Goal: Information Seeking & Learning: Learn about a topic

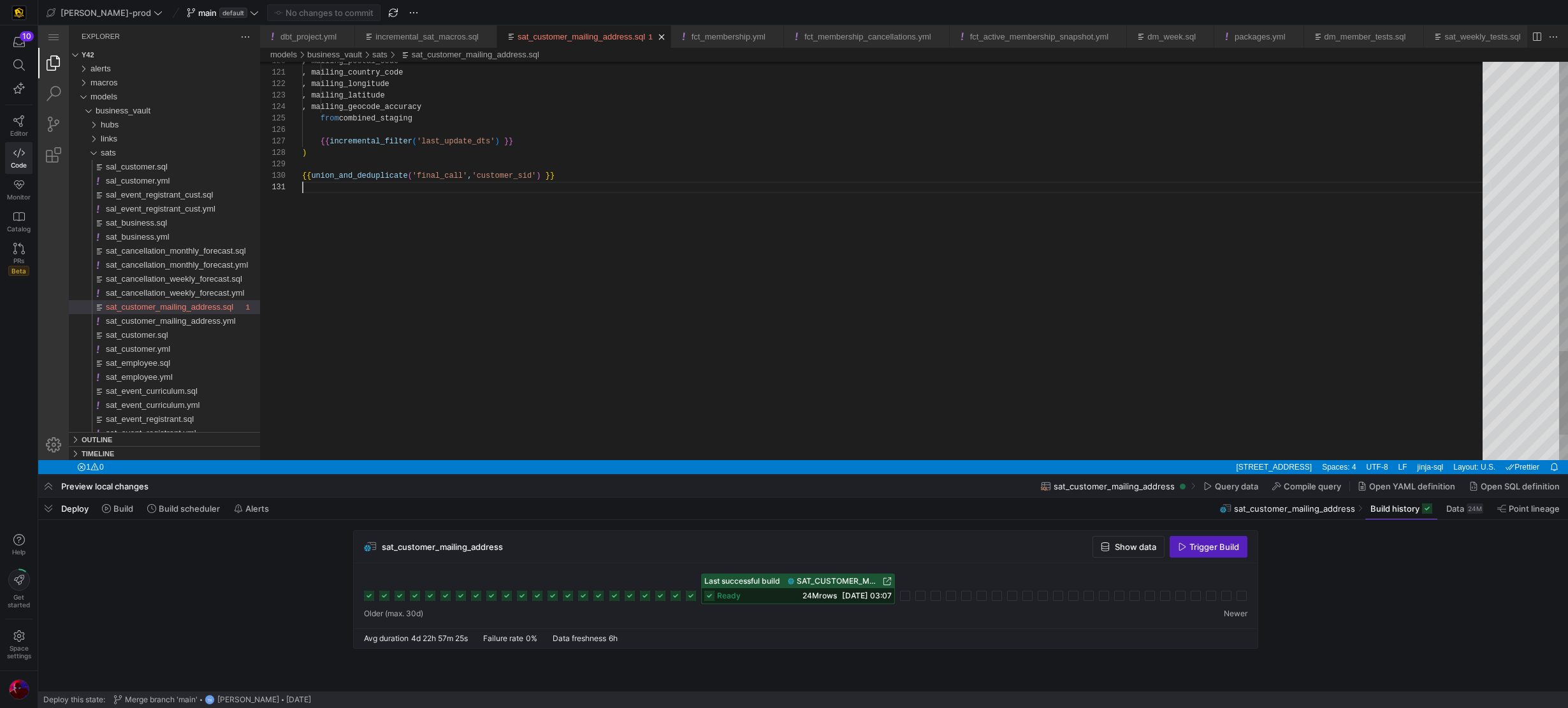
click at [376, 182] on div "sat_customer_mailing_address.sql" at bounding box center [897, 188] width 1189 height 12
type textarea ", mailing_country_code , mailing_longitude , mailing_latitude , mailing_geocode…"
click at [376, 179] on div "131 130 129 128 127 126 125 124 123 122 121 120 {{ union_and_deduplicate ( 'fin…" at bounding box center [914, 261] width 1307 height 398
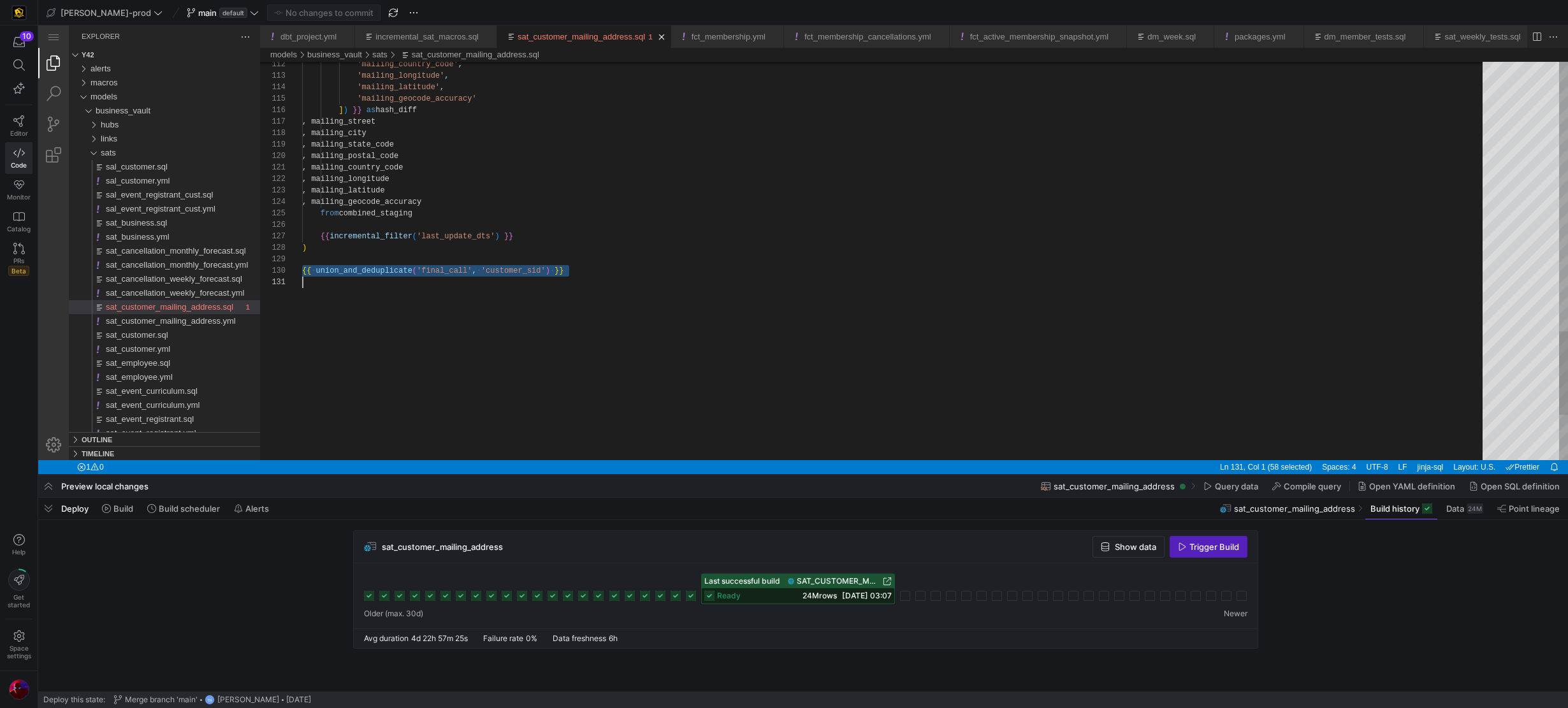
scroll to position [104, 0]
click at [378, 267] on span "union_and_deduplicate" at bounding box center [363, 270] width 96 height 9
click at [108, 86] on span "macros" at bounding box center [104, 82] width 27 height 10
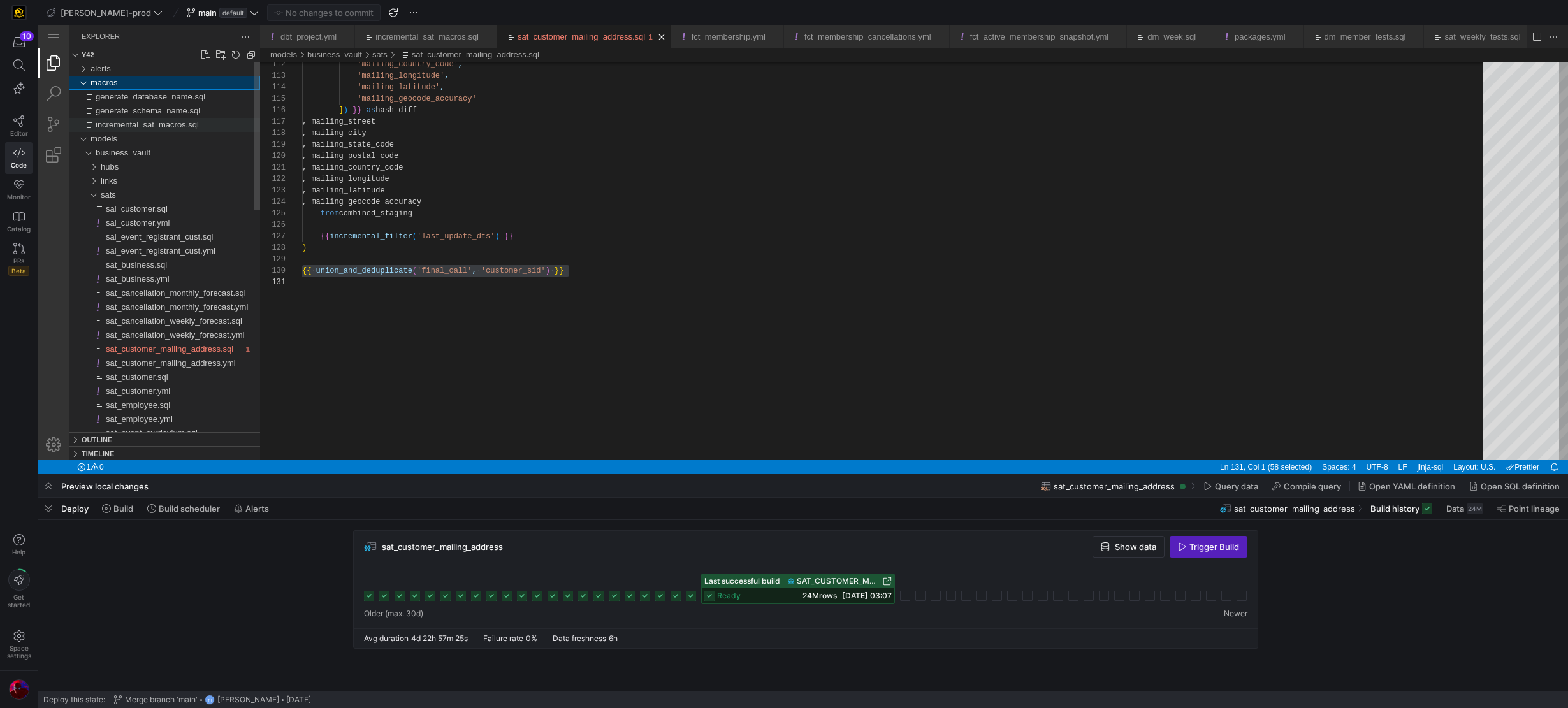
click at [124, 123] on span "incremental_sat_macros.sql" at bounding box center [147, 125] width 104 height 10
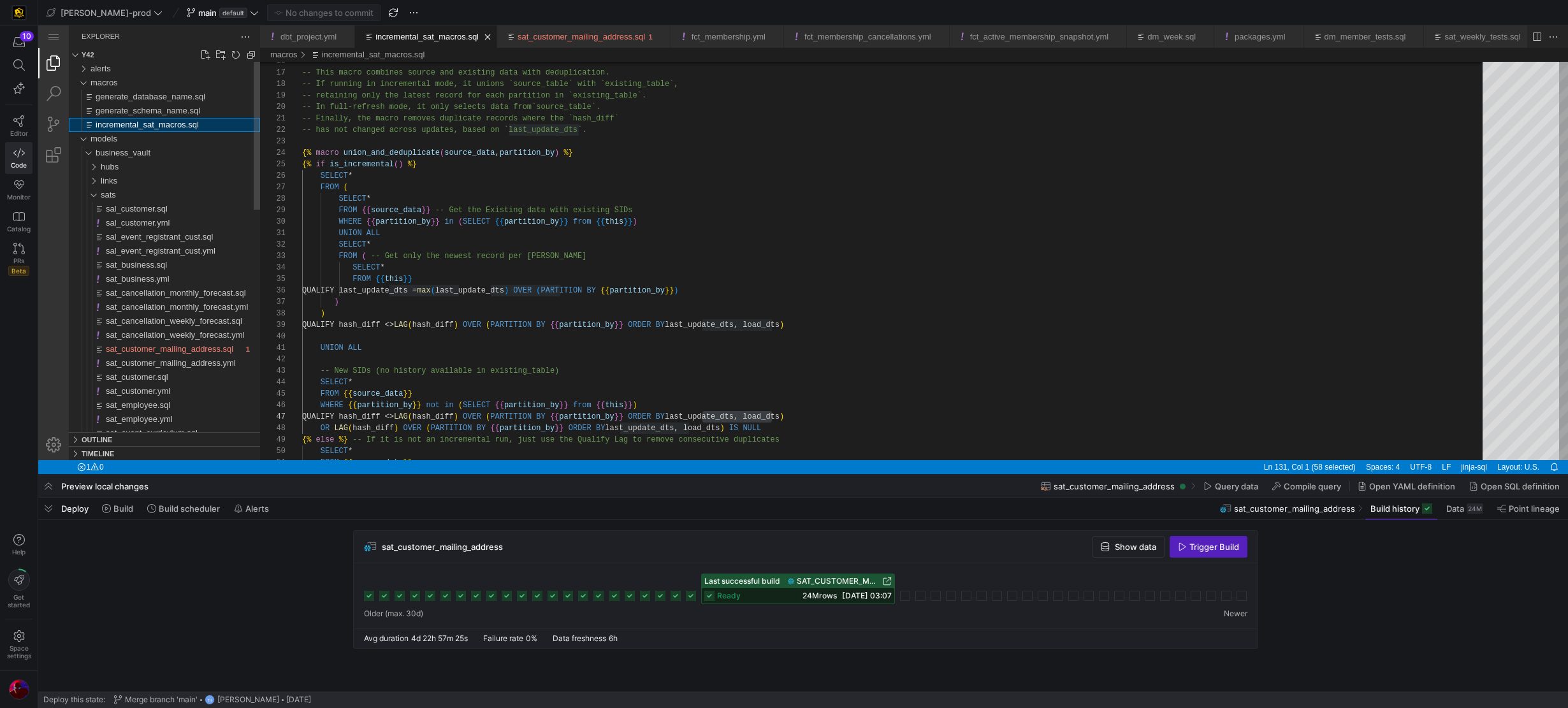
scroll to position [110, 470]
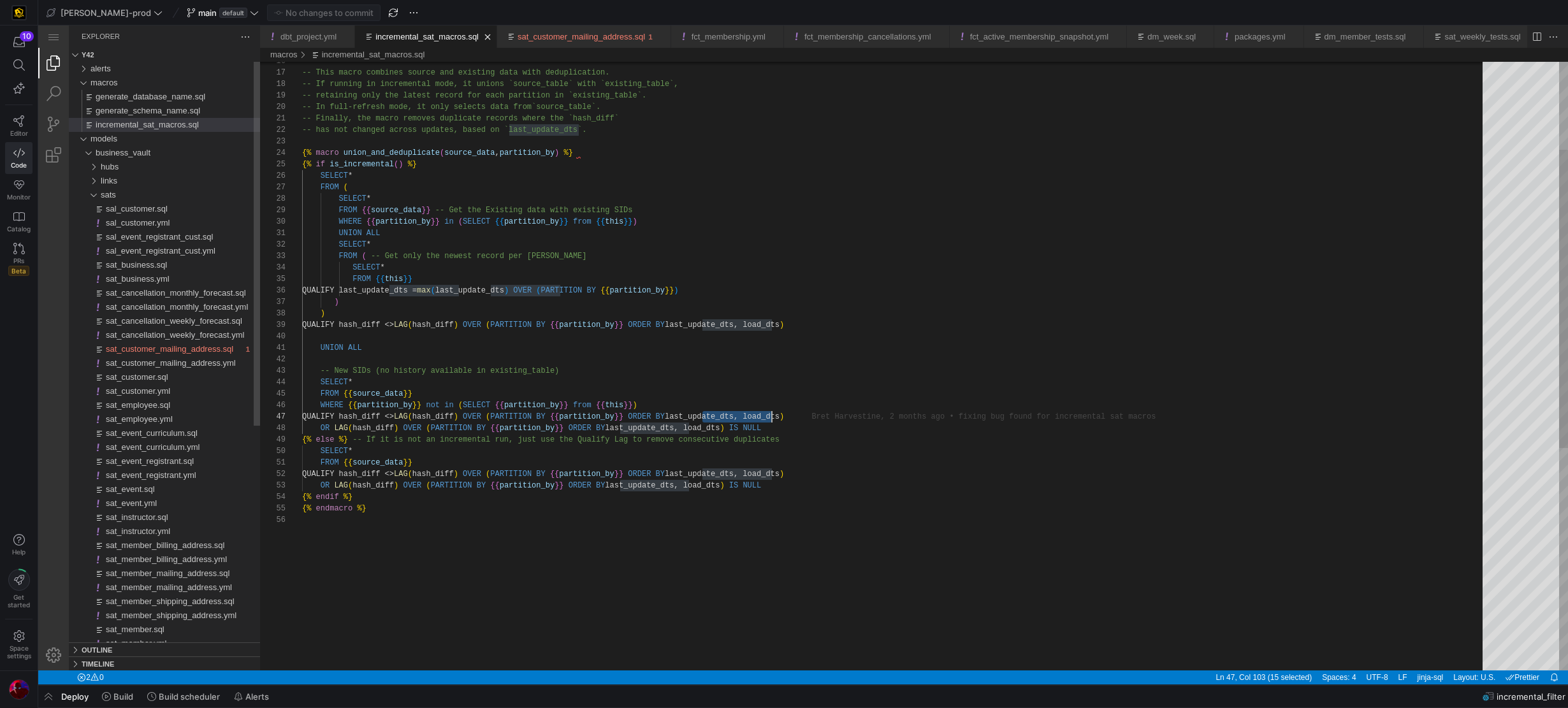
scroll to position [69, 470]
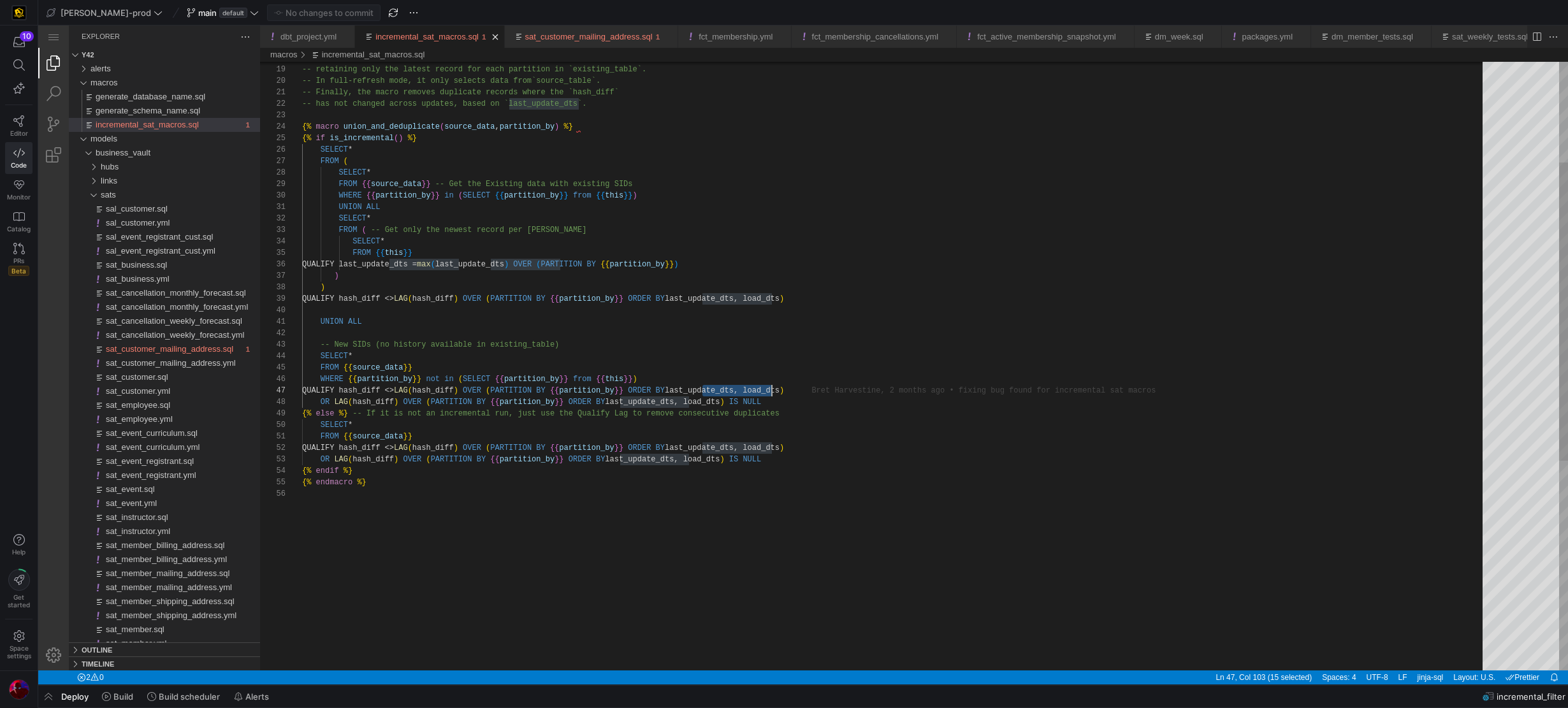
type textarea "-- Finally, the macro removes duplicate records where the `hash_diff` -- has no…"
click at [323, 120] on div "incremental_sat_macros.sql" at bounding box center [897, 115] width 1189 height 12
click at [323, 125] on span "macro" at bounding box center [327, 126] width 23 height 9
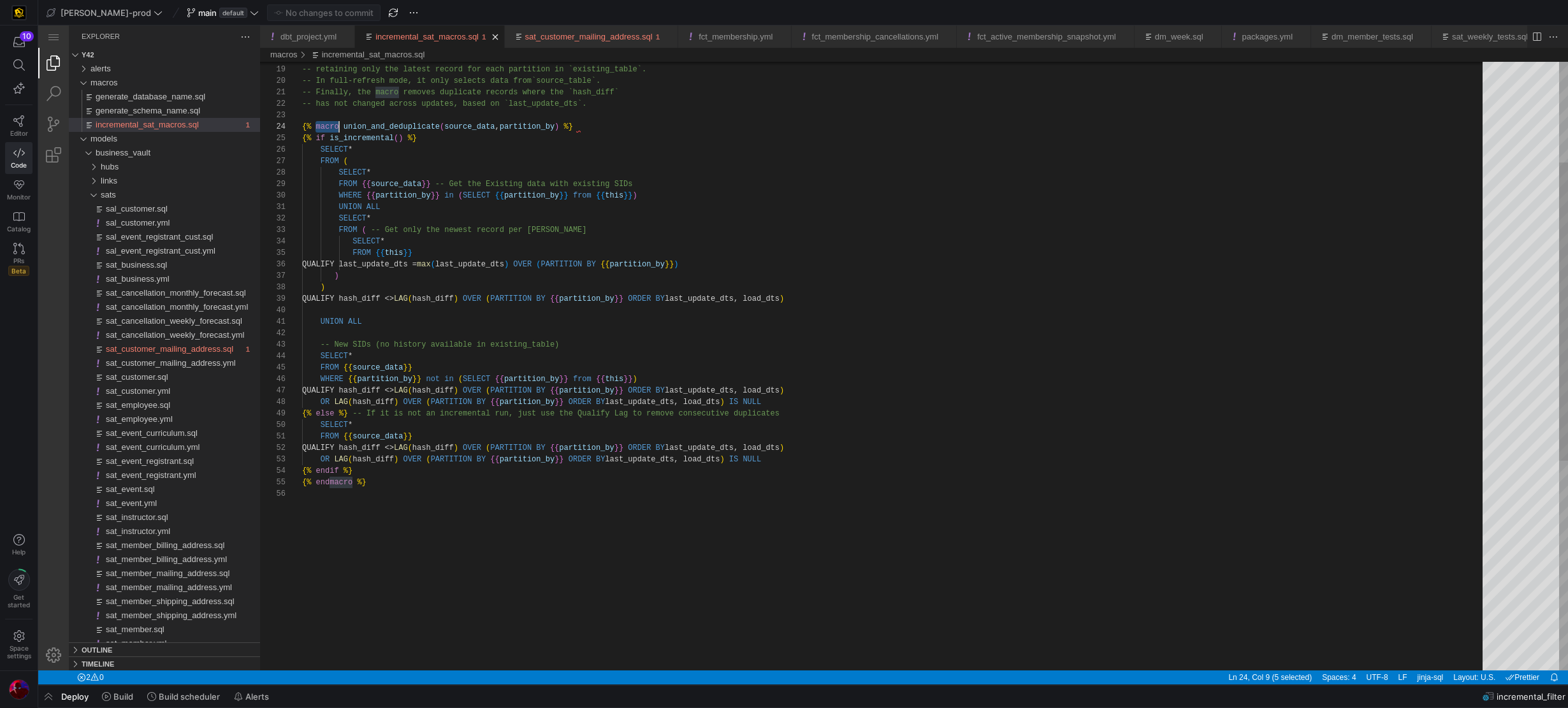
scroll to position [35, 37]
click at [152, 353] on span "sat_customer_mailing_address.sql" at bounding box center [169, 349] width 128 height 10
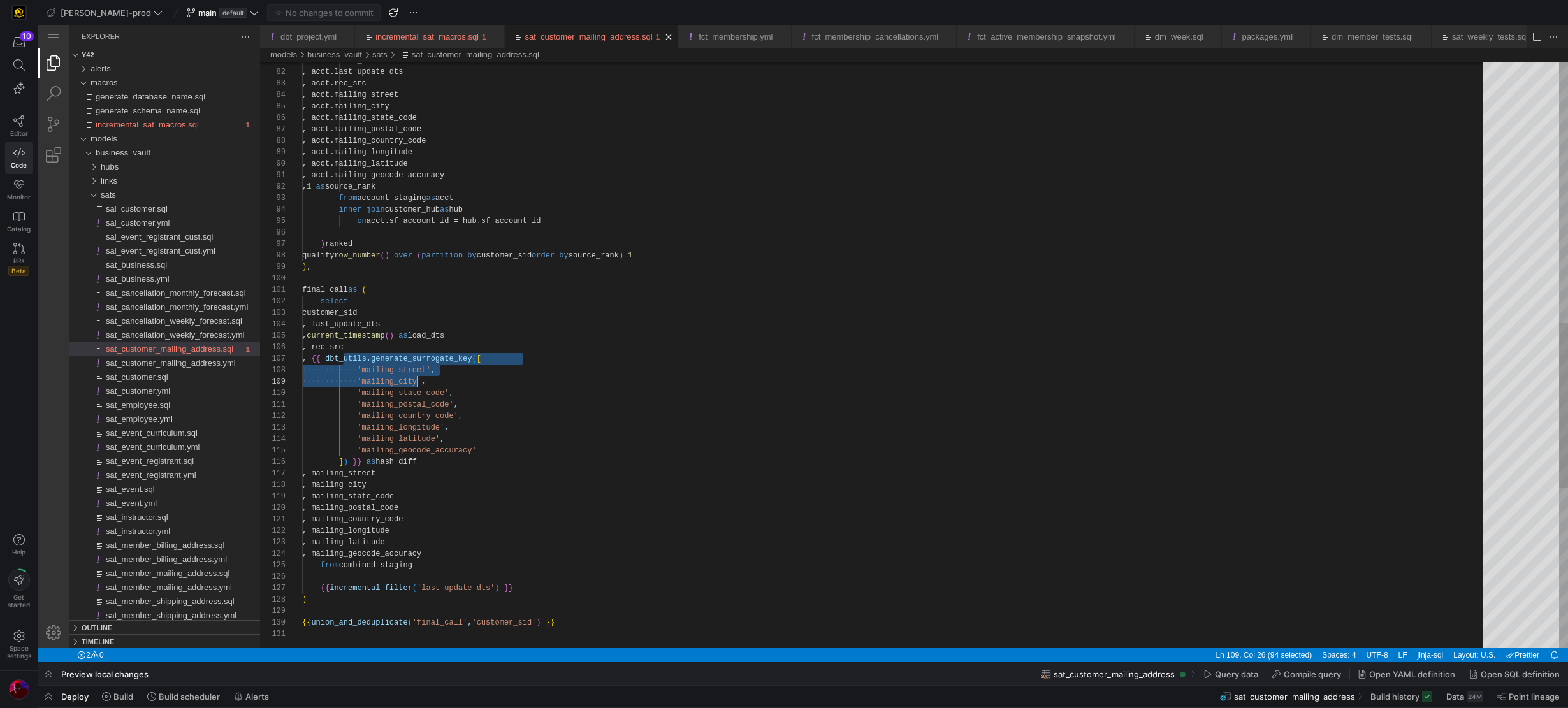
scroll to position [69, 120]
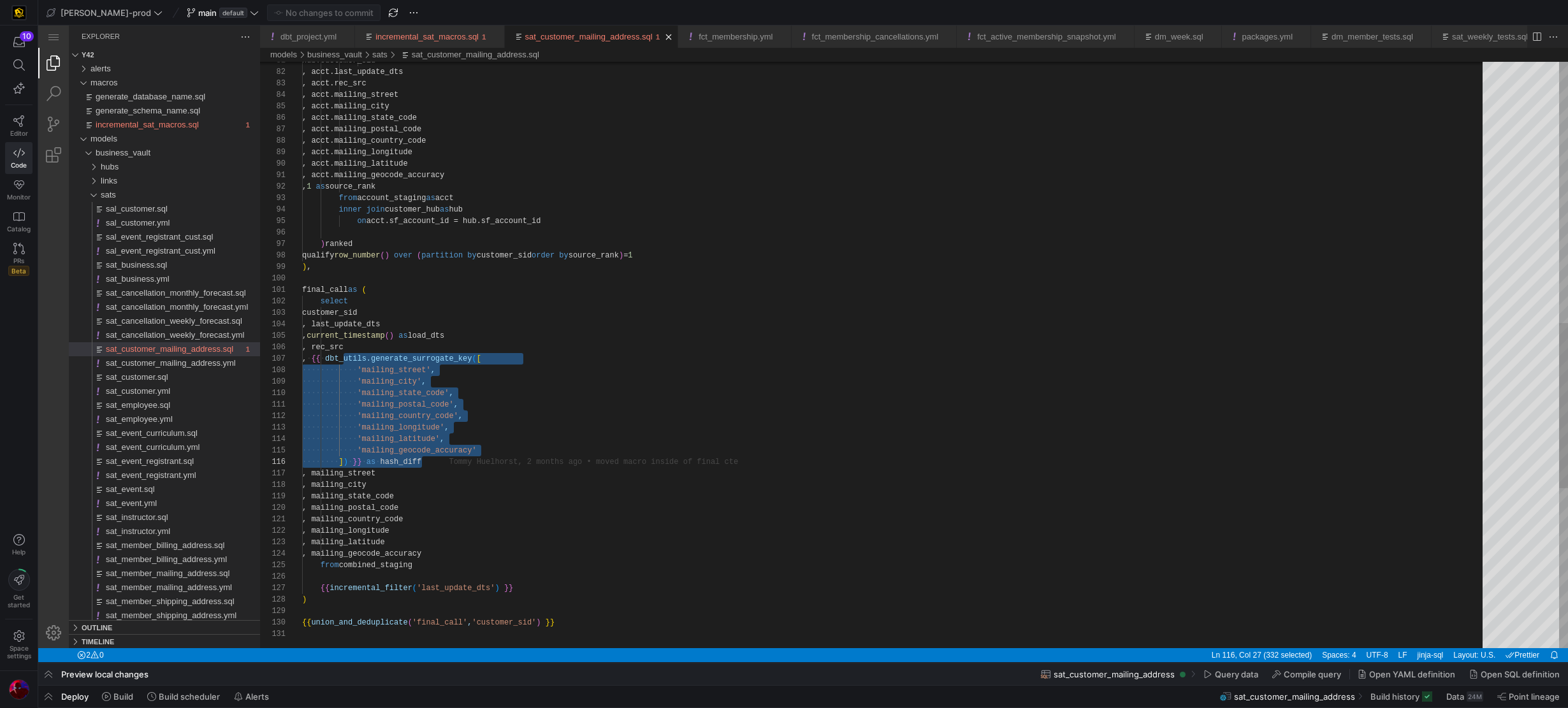
drag, startPoint x: 343, startPoint y: 355, endPoint x: 467, endPoint y: 460, distance: 162.5
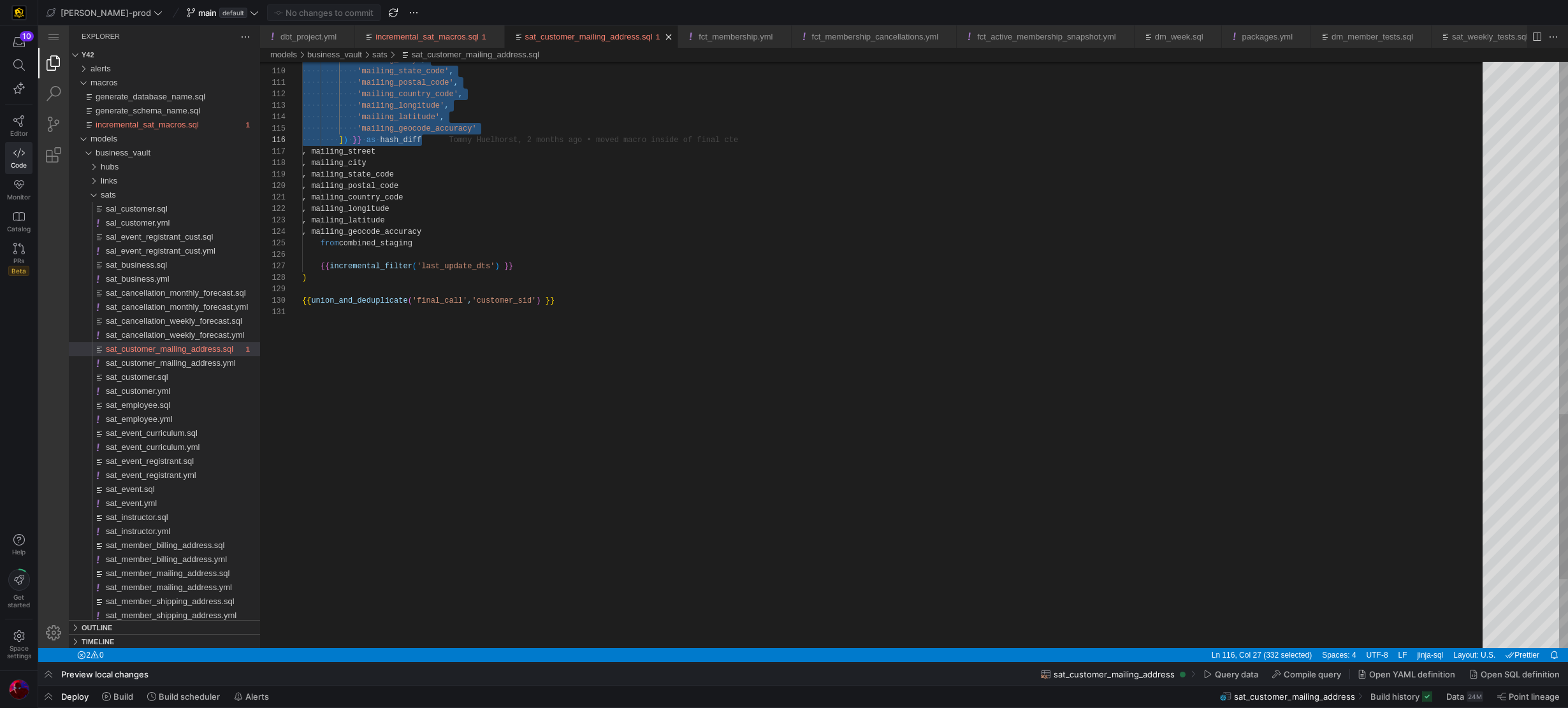
type textarea ", mailing_country_code , mailing_longitude , mailing_latitude , mailing_geocode…"
click at [592, 305] on div "{{ union_and_deduplicate ( 'final_call' , 'customer_sid' ) }}" at bounding box center [897, 301] width 1189 height 12
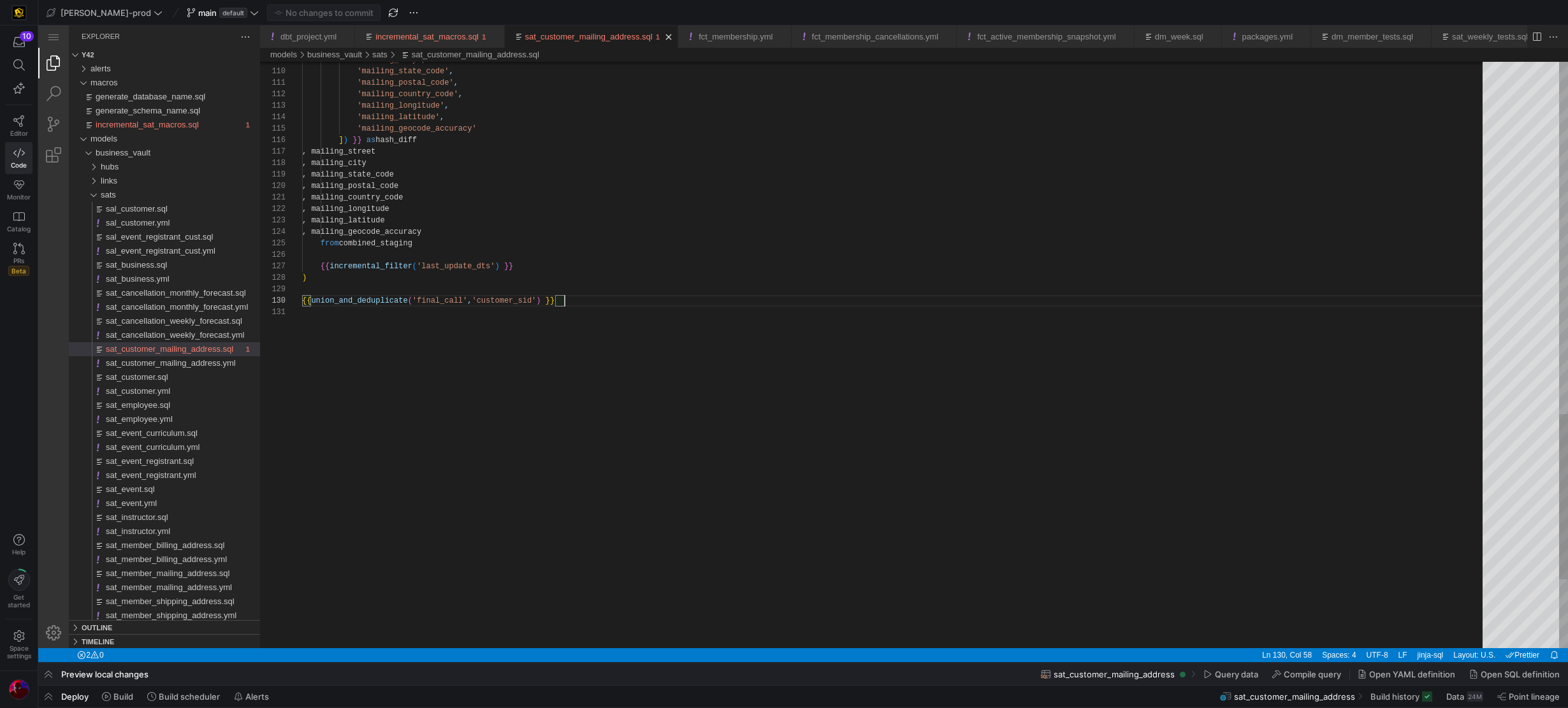
scroll to position [104, 262]
click at [592, 301] on span "sat_customer_mailing_address.sql" at bounding box center [713, 300] width 317 height 9
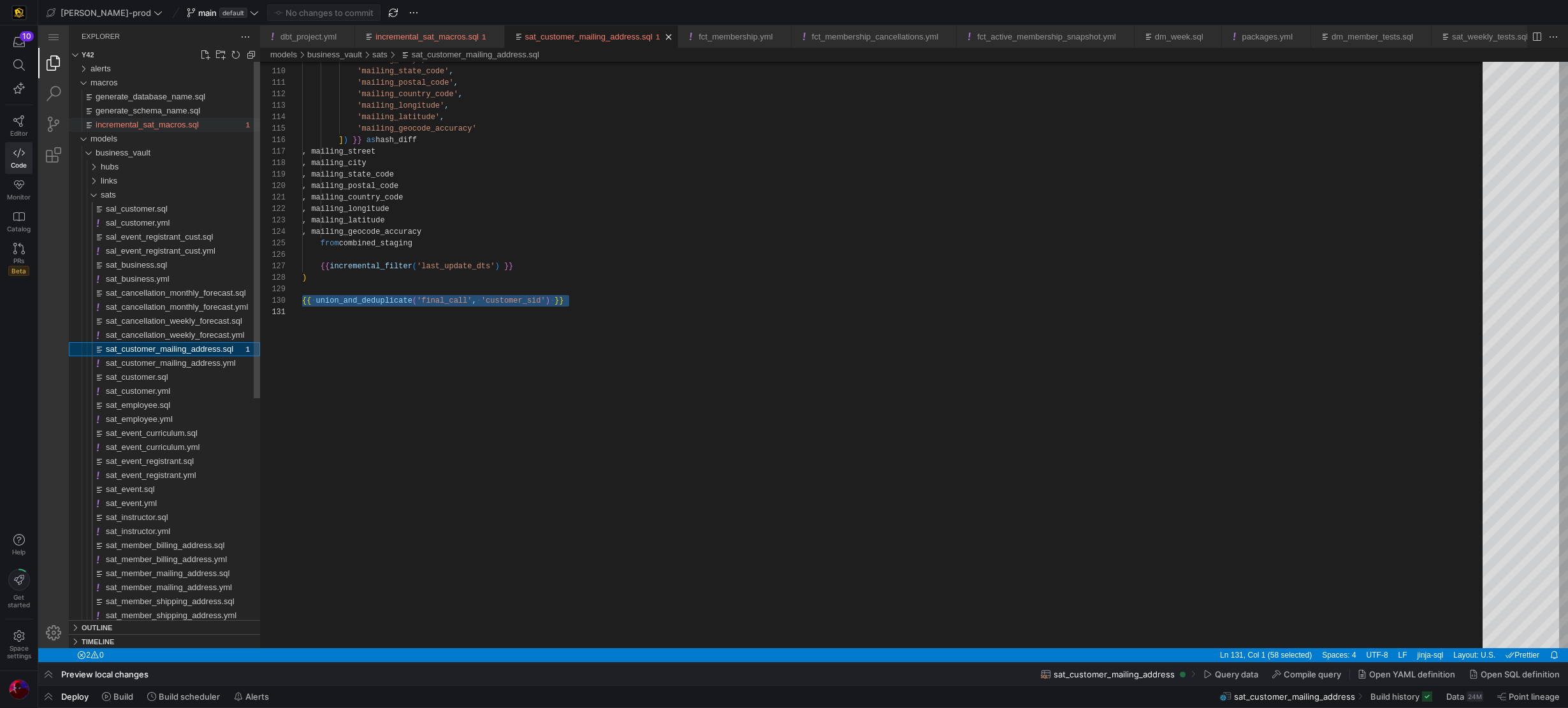
click at [160, 123] on span "incremental_sat_macros.sql" at bounding box center [147, 125] width 104 height 10
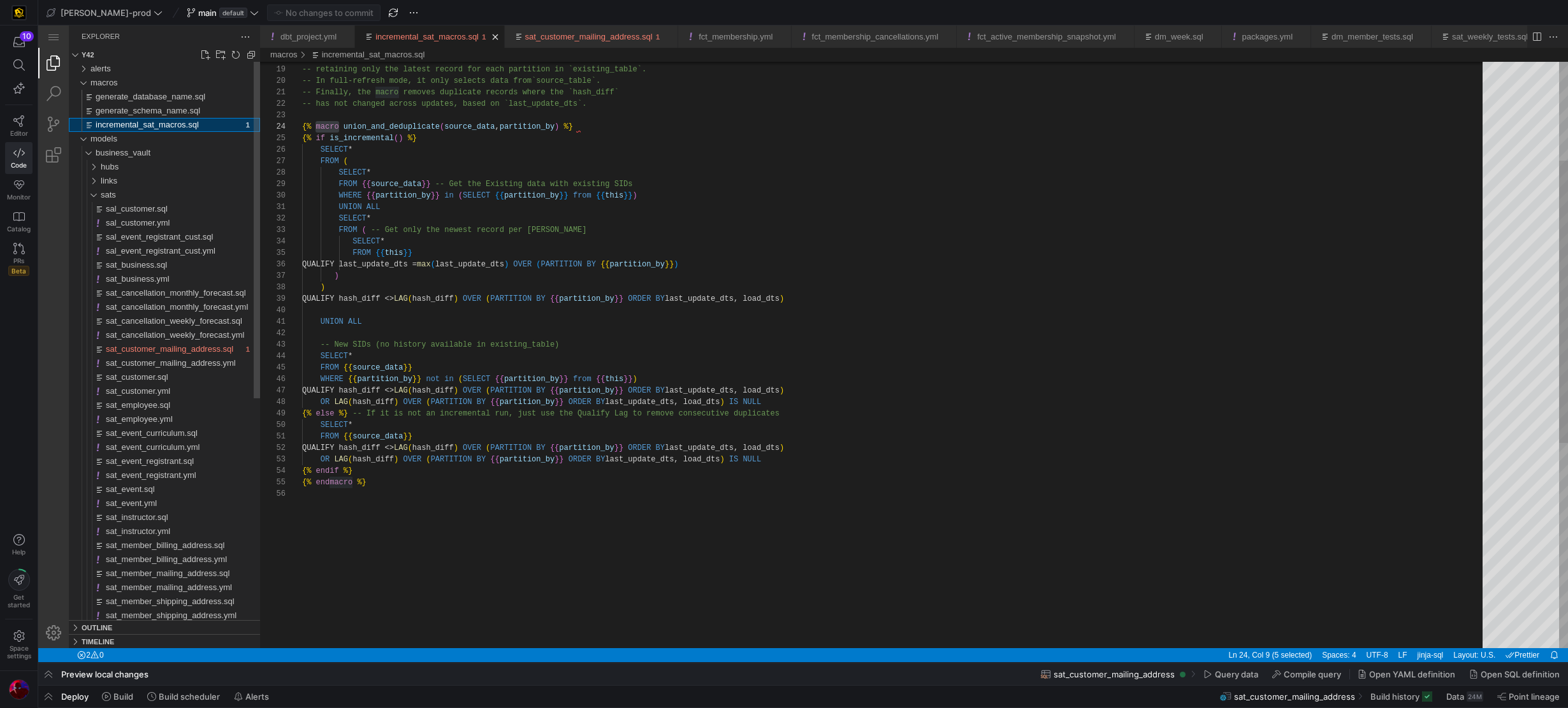
scroll to position [110, 37]
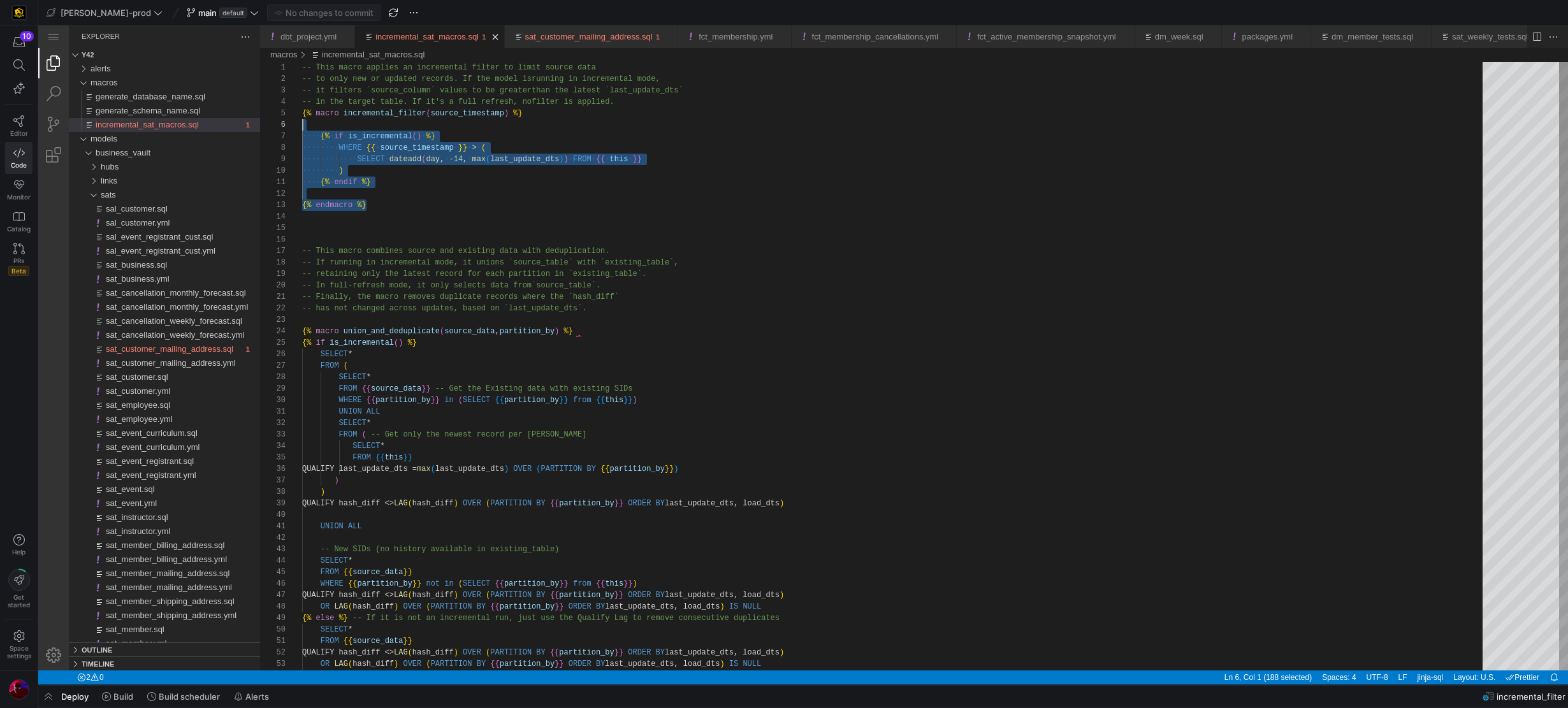
scroll to position [46, 0]
drag, startPoint x: 390, startPoint y: 208, endPoint x: 296, endPoint y: 113, distance: 133.6
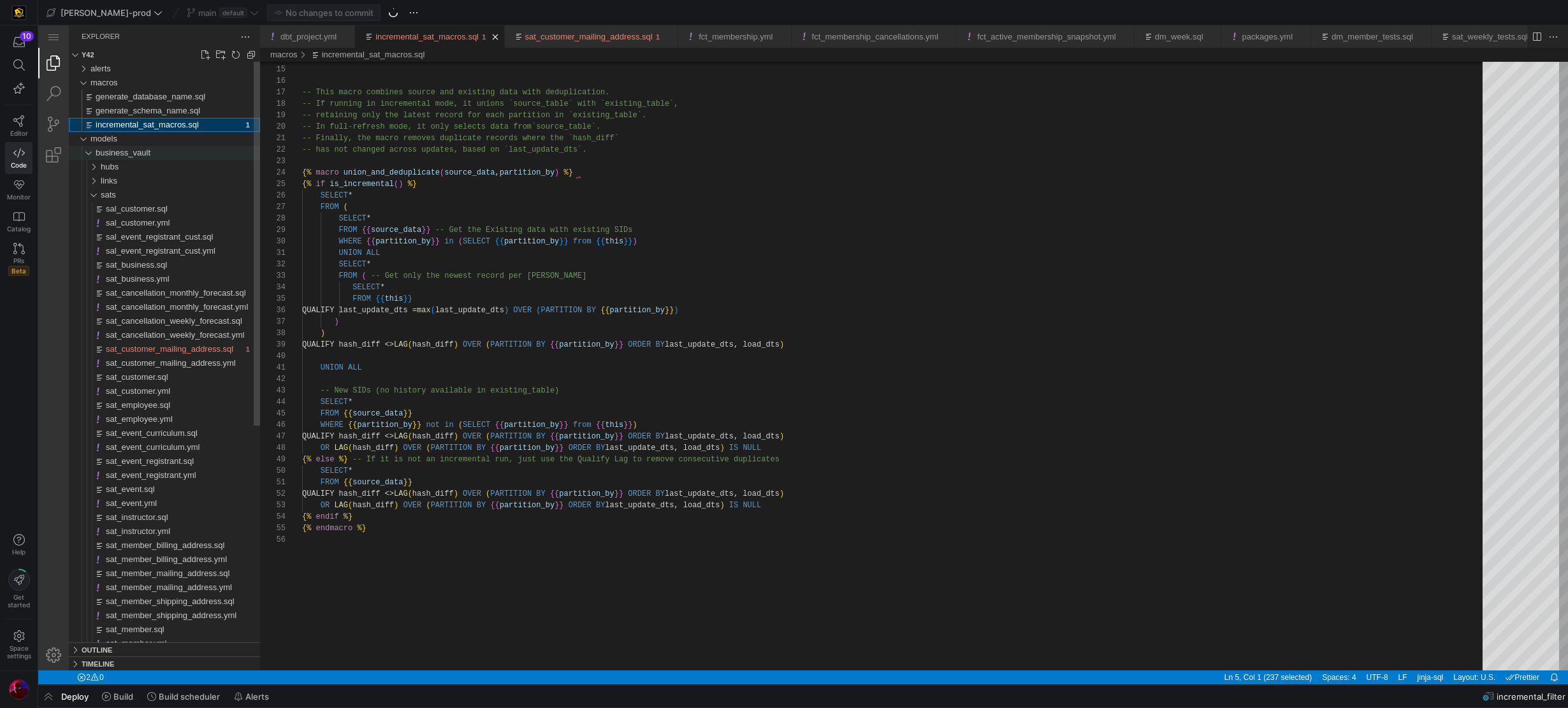
click at [85, 156] on div "business_vault" at bounding box center [85, 153] width 24 height 14
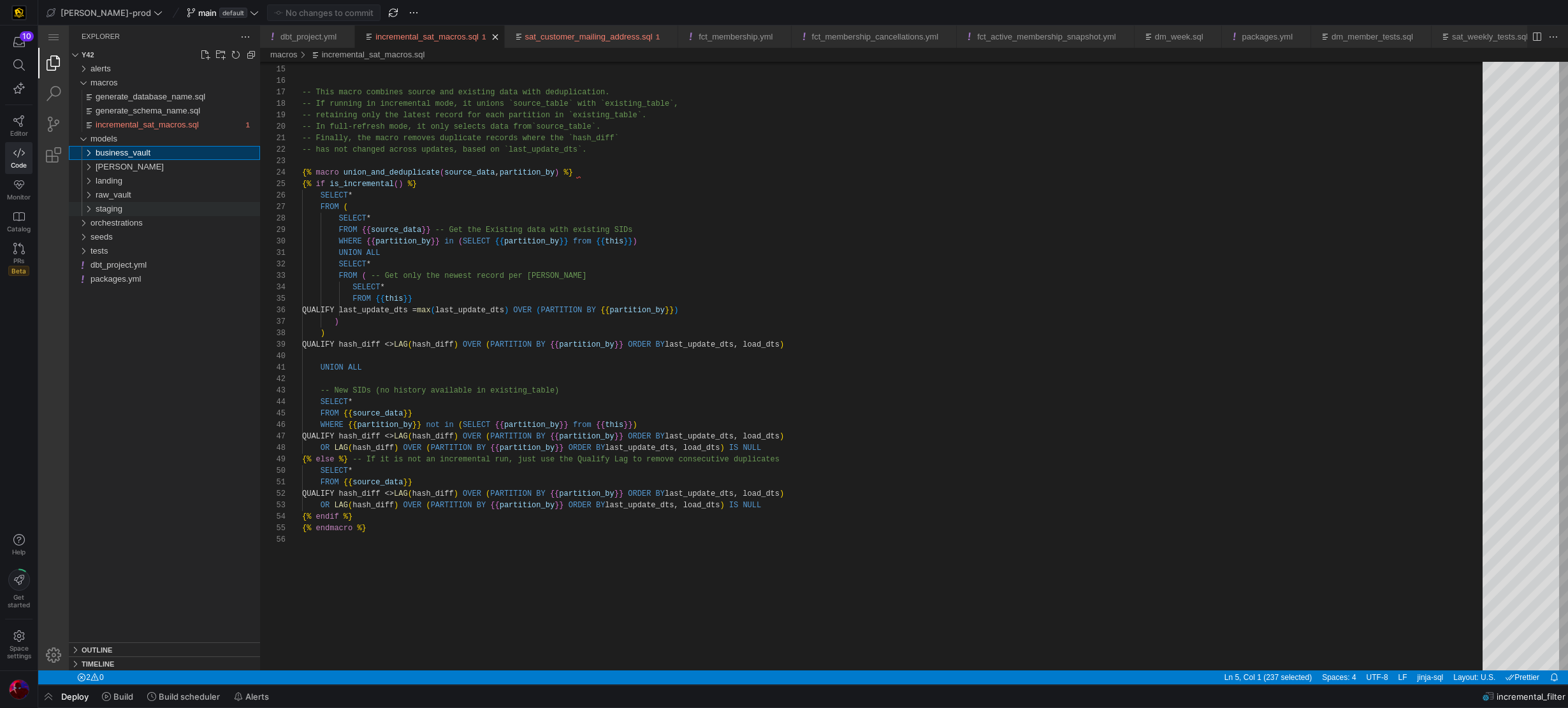
click at [110, 208] on span "staging" at bounding box center [109, 209] width 27 height 10
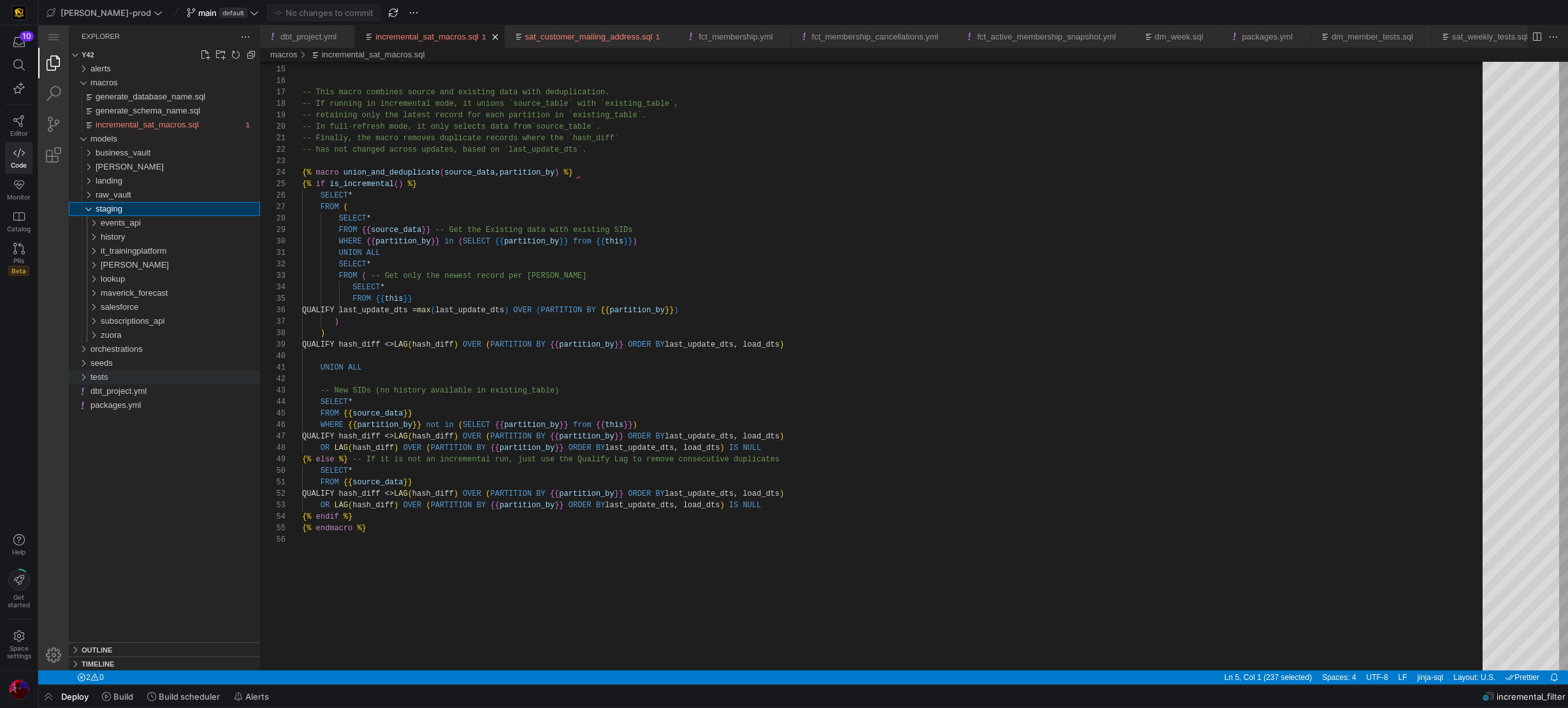
click at [111, 374] on div "tests" at bounding box center [174, 377] width 169 height 14
click at [111, 376] on span "/" at bounding box center [110, 377] width 3 height 10
click at [102, 378] on span "tests" at bounding box center [99, 377] width 17 height 10
click at [103, 362] on span "seeds" at bounding box center [101, 363] width 22 height 10
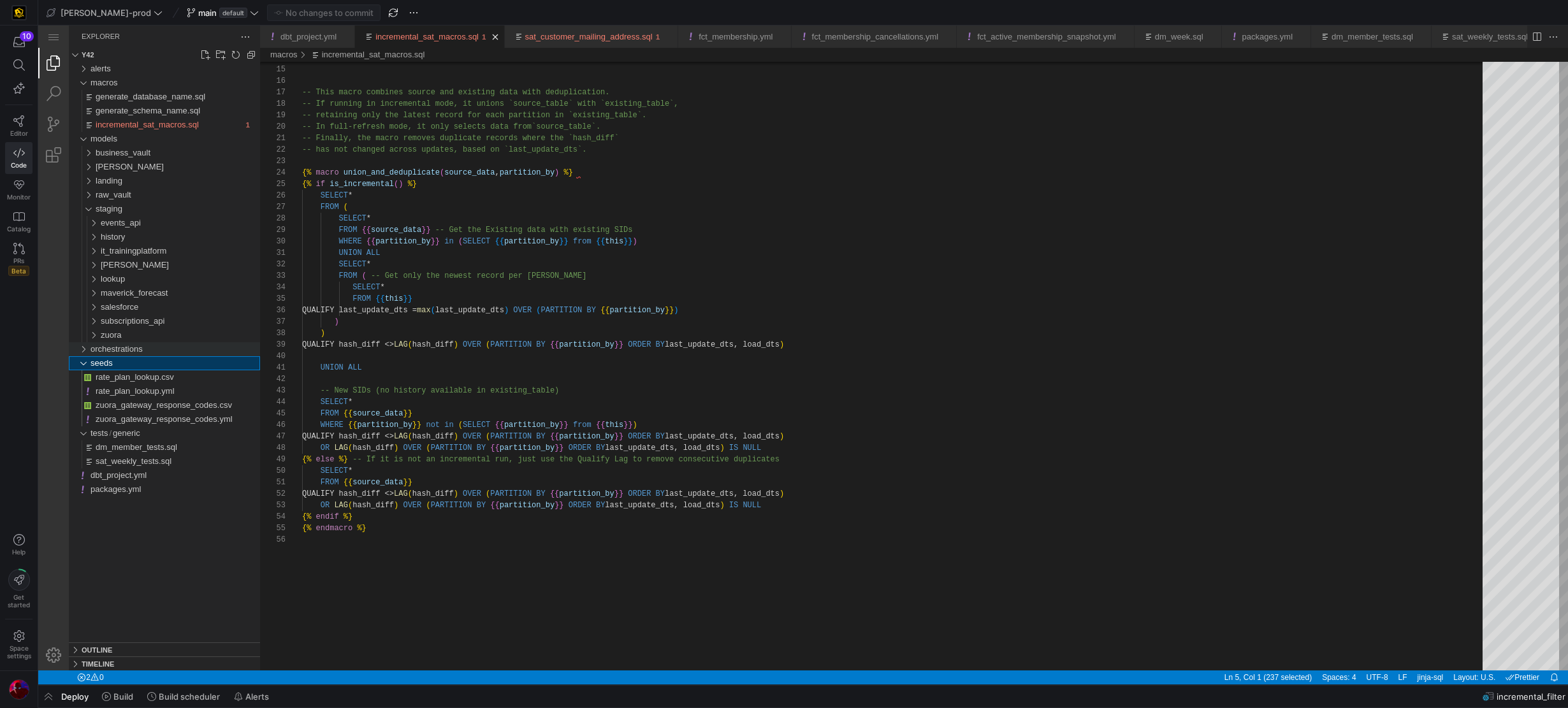
click at [102, 348] on span "orchestrations" at bounding box center [116, 349] width 52 height 10
click at [596, 428] on span "incremental_sat_macros.sql" at bounding box center [594, 424] width 5 height 9
click at [680, 473] on div "SELECT *" at bounding box center [897, 471] width 1189 height 12
type textarea "FROM {{ source_data }} QUALIFY hash_diff <> LAG(hash_diff) OVER (PARTITION BY {…"
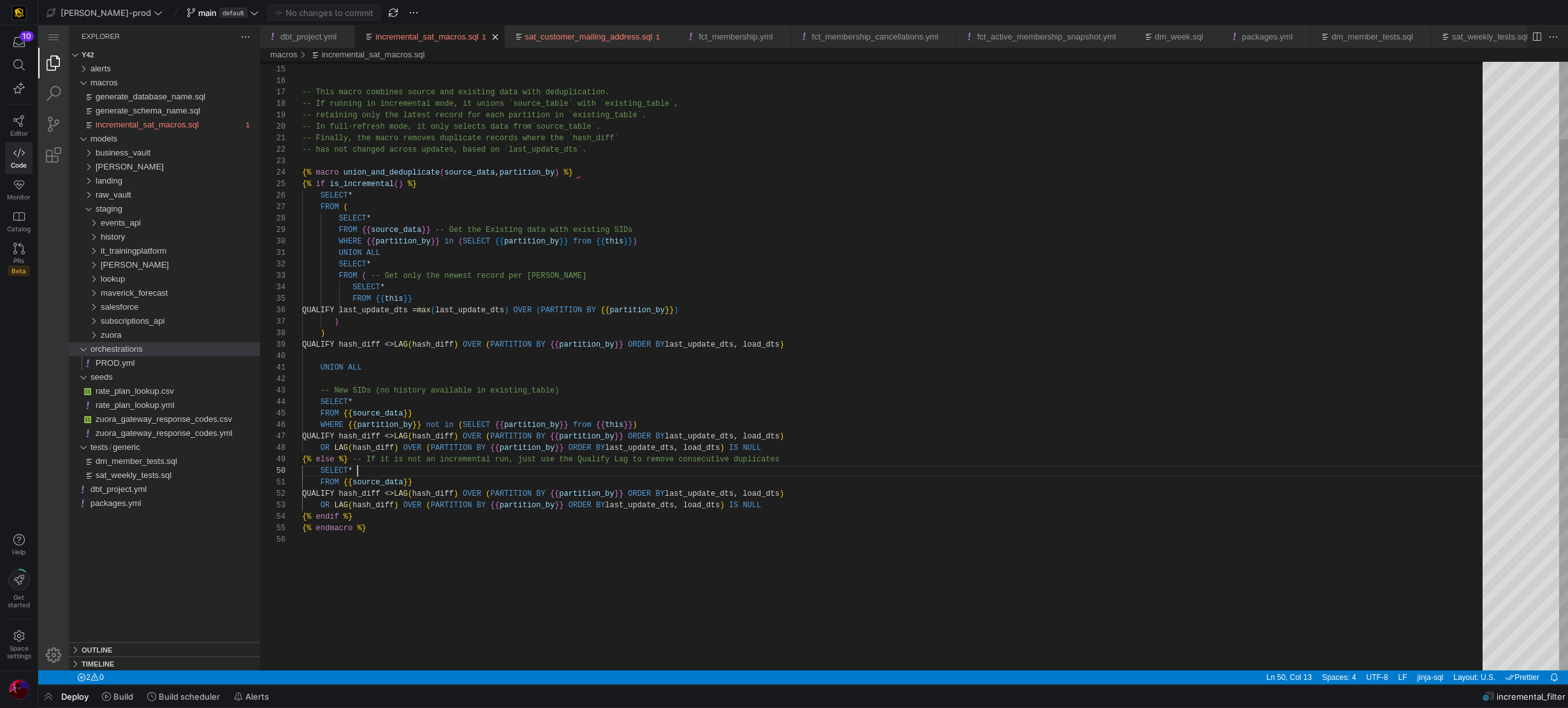
scroll to position [46, 64]
click at [658, 523] on div "{% endmacro %}" at bounding box center [897, 529] width 1189 height 12
